Goal: Information Seeking & Learning: Learn about a topic

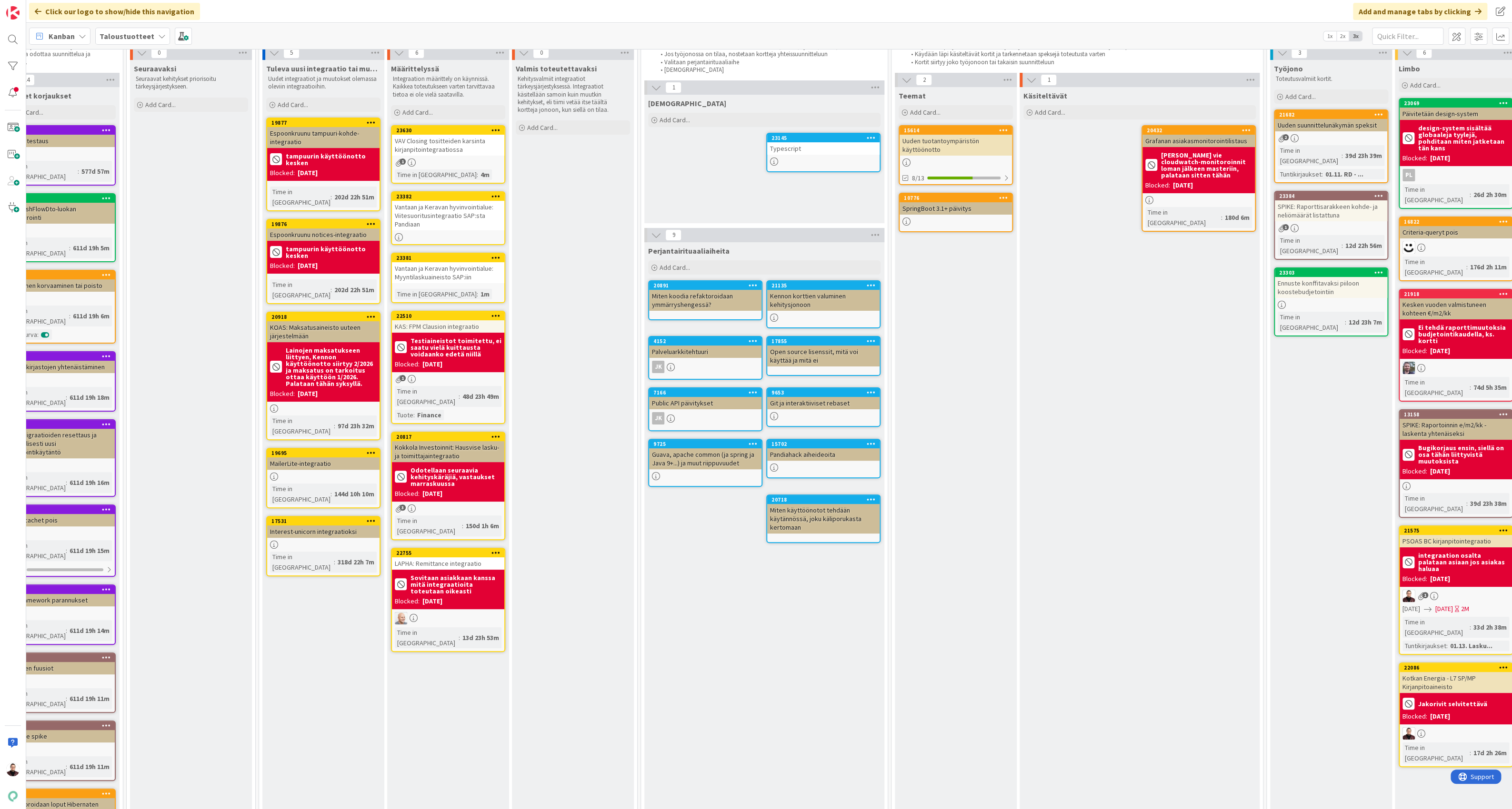
scroll to position [39, 0]
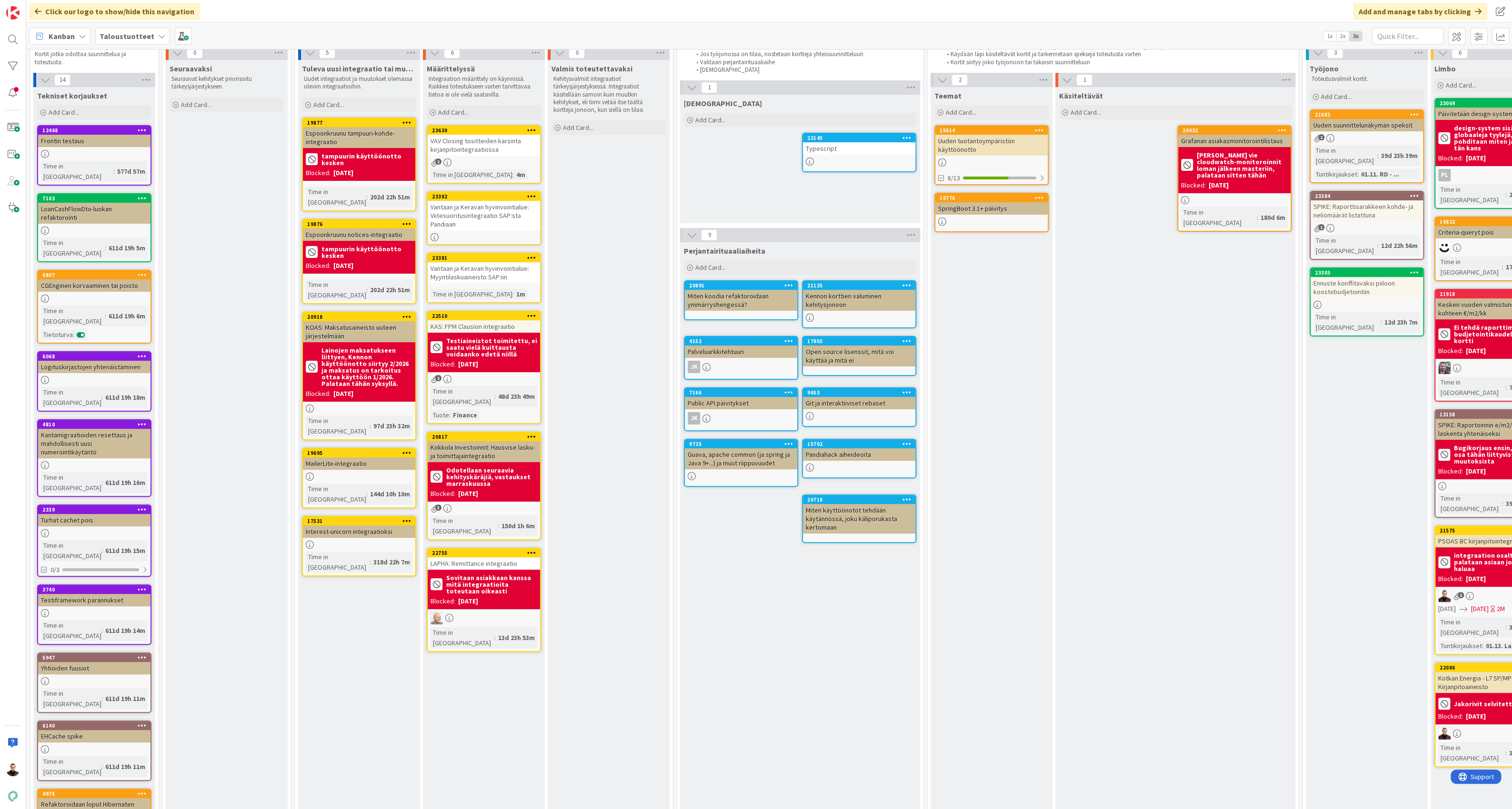
click at [480, 209] on div "Vantaan ja Keravan hyvinvointialue: Viitesuoritusintegraatio SAP:sta Pandiaan" at bounding box center [484, 215] width 112 height 29
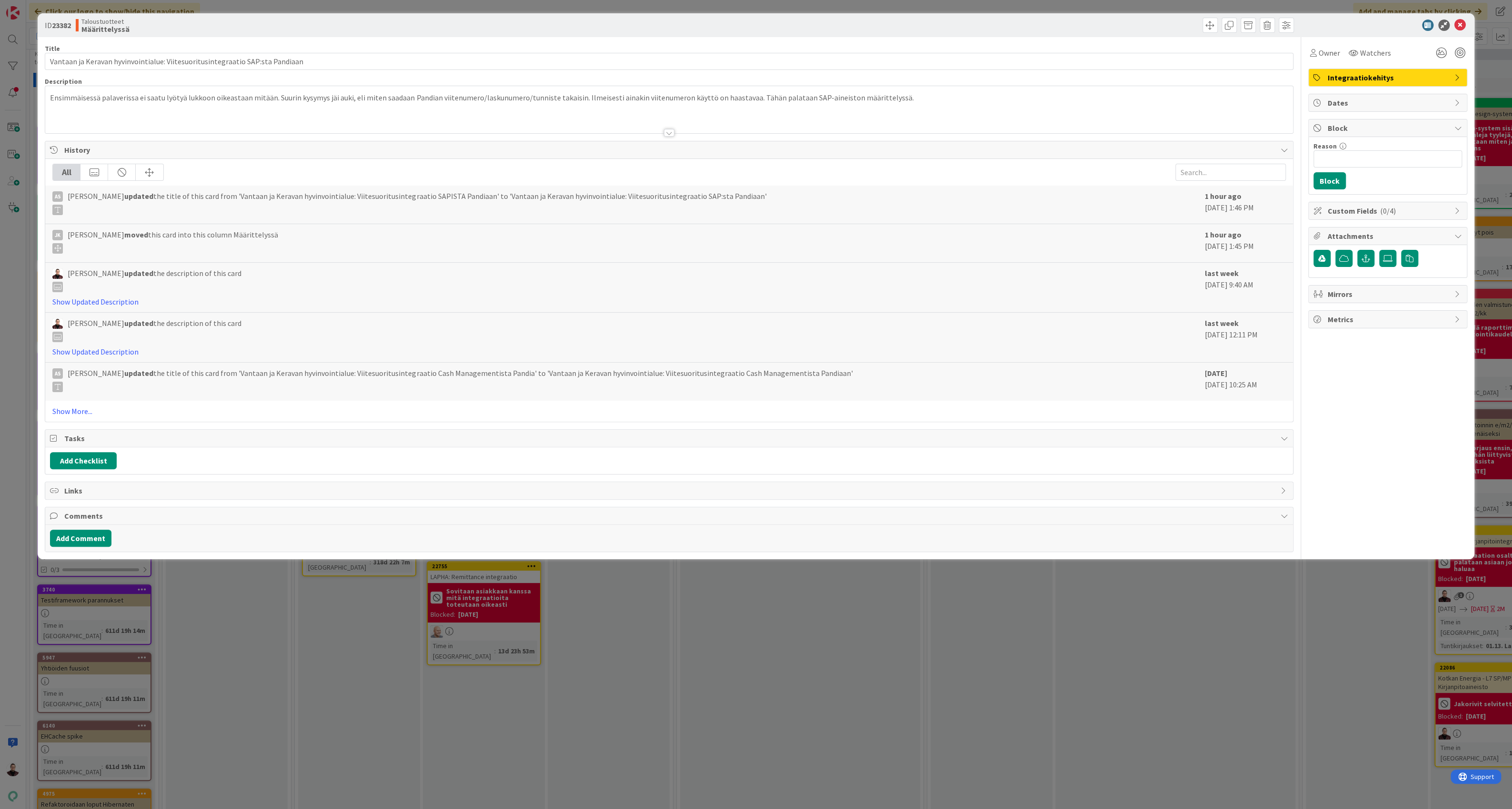
click at [670, 377] on div "ID 23382 Taloustuotteet Määrittelyssä Title 77 / 128 Vantaan ja Keravan hyvinvo…" at bounding box center [756, 404] width 1512 height 809
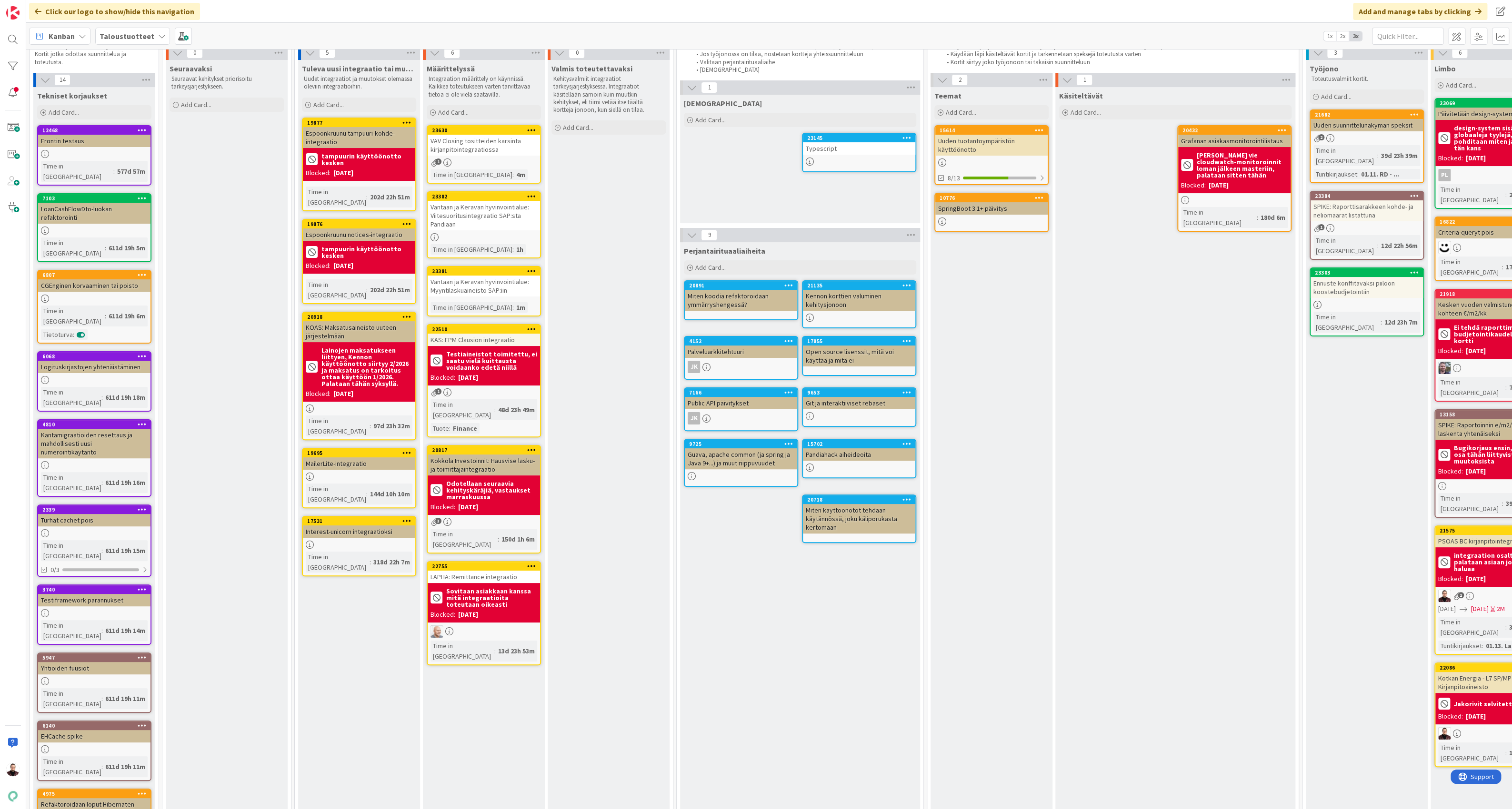
click at [466, 280] on div "Vantaan ja Keravan hyvinvointialue: Myyntilaskuaineisto SAP:iin" at bounding box center [484, 286] width 112 height 21
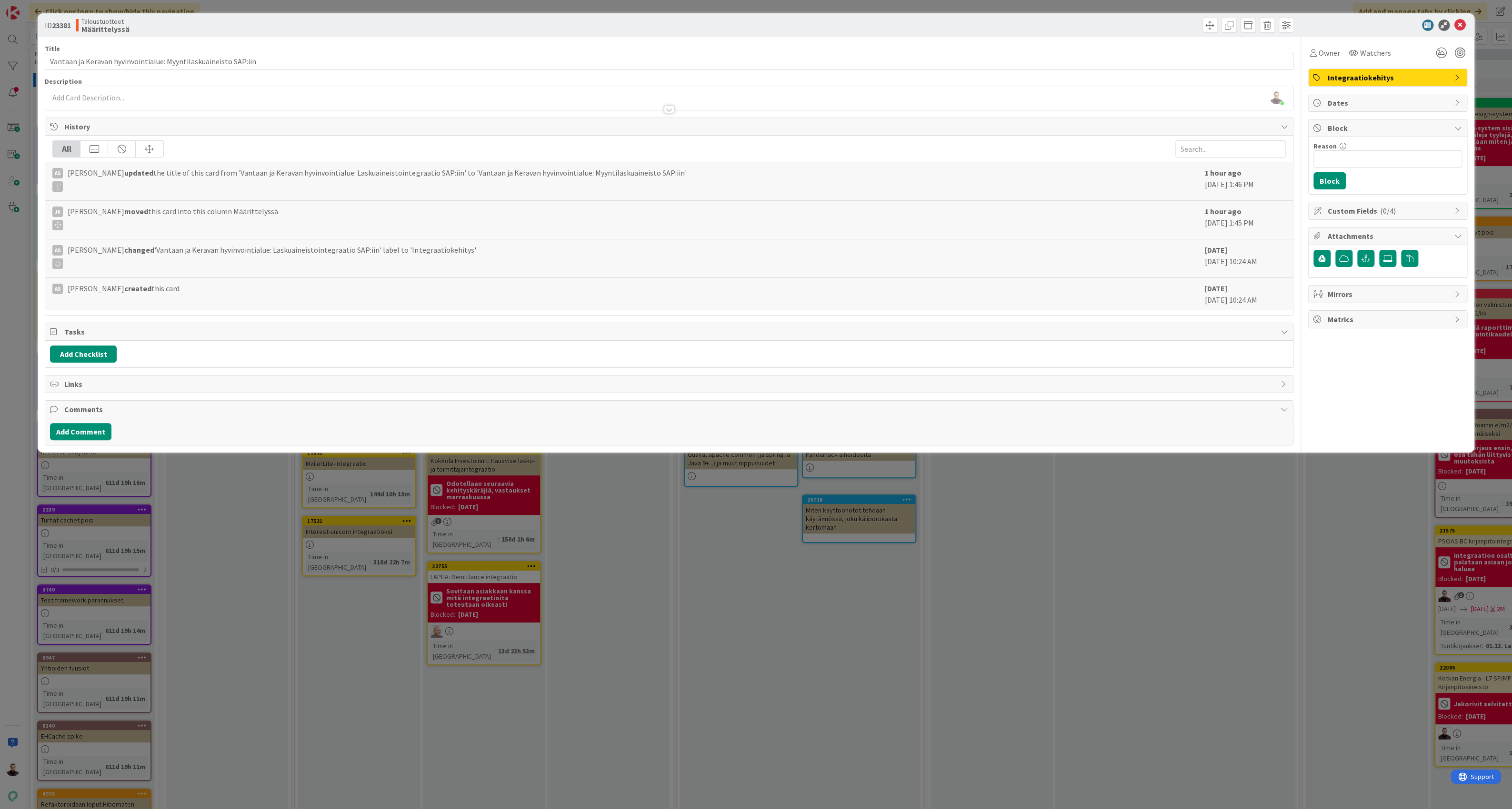
click at [736, 377] on div "ID 23381 Taloustuotteet Määrittelyssä Title 63 / 128 Vantaan ja Keravan hyvinvo…" at bounding box center [756, 404] width 1512 height 809
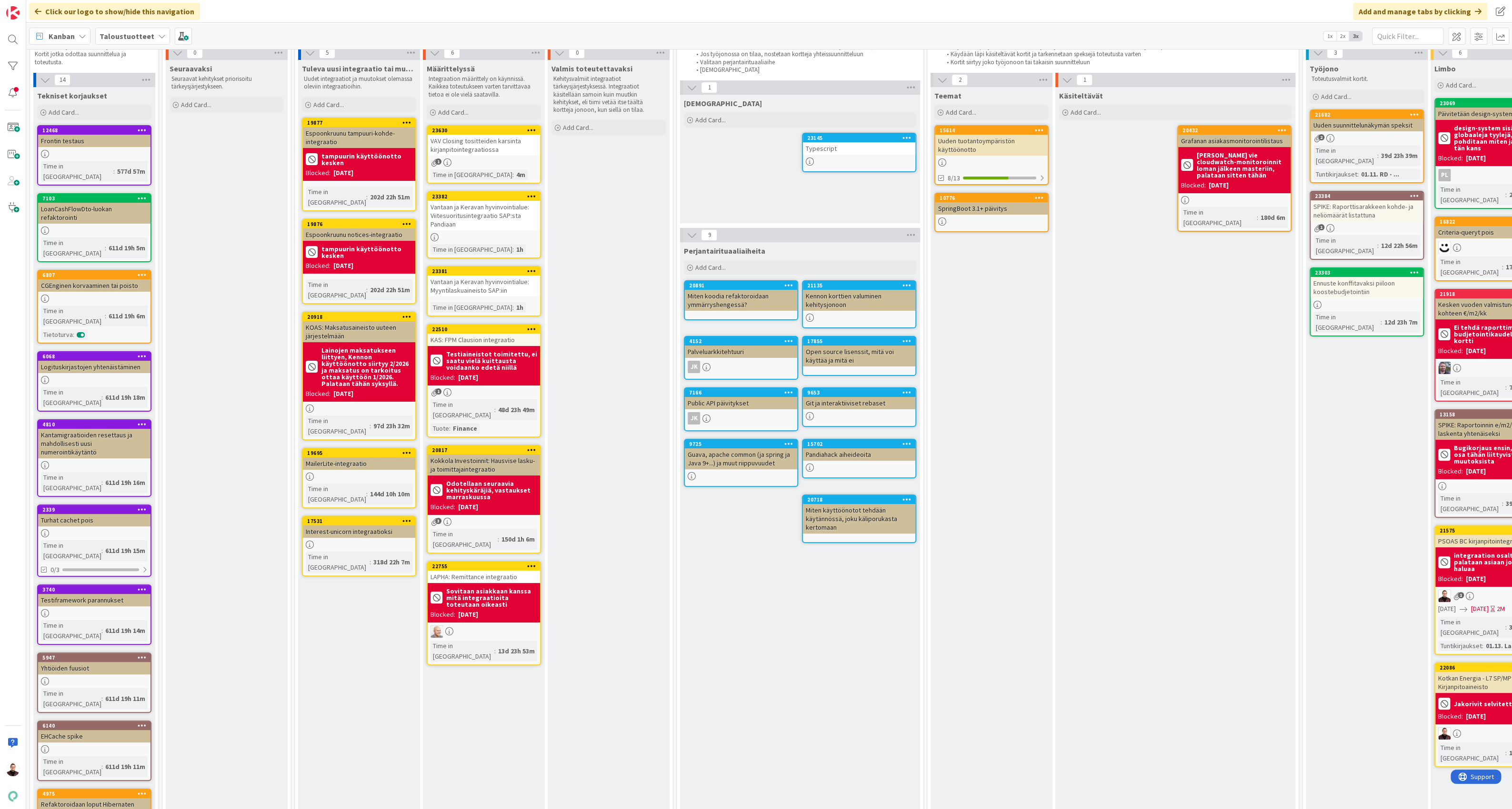
click at [507, 289] on div "Vantaan ja Keravan hyvinvointialue: Myyntilaskuaineisto SAP:iin" at bounding box center [484, 286] width 112 height 21
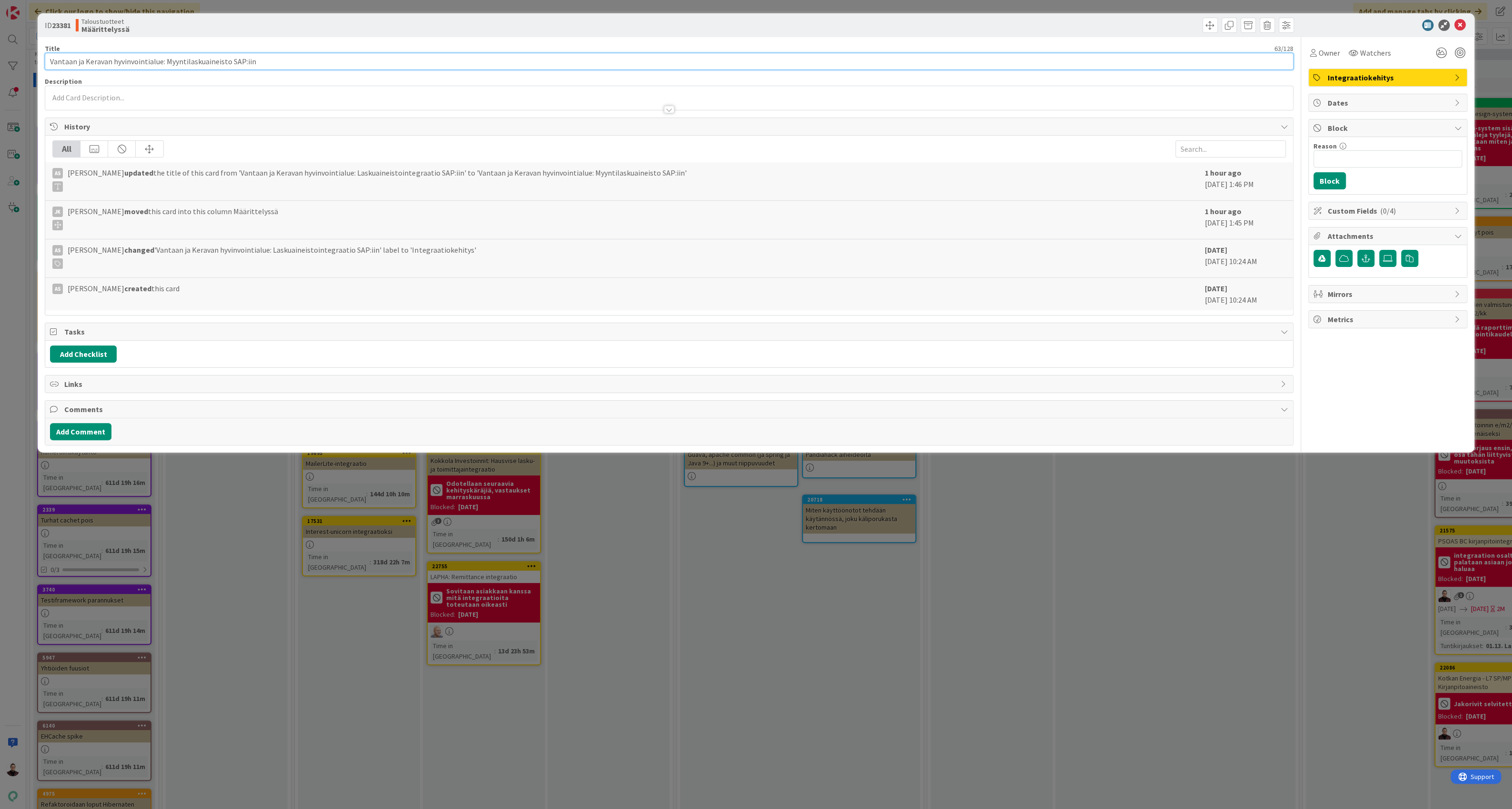
drag, startPoint x: 301, startPoint y: 65, endPoint x: 23, endPoint y: 54, distance: 278.2
click at [24, 55] on div "ID 23381 Taloustuotteet Määrittelyssä Title 63 / 128 Vantaan ja Keravan hyvinvo…" at bounding box center [756, 404] width 1512 height 809
click at [748, 377] on div "ID 23381 Taloustuotteet Määrittelyssä Title 63 / 128 Vantaan ja Keravan hyvinvo…" at bounding box center [756, 404] width 1512 height 809
